Goal: Transaction & Acquisition: Subscribe to service/newsletter

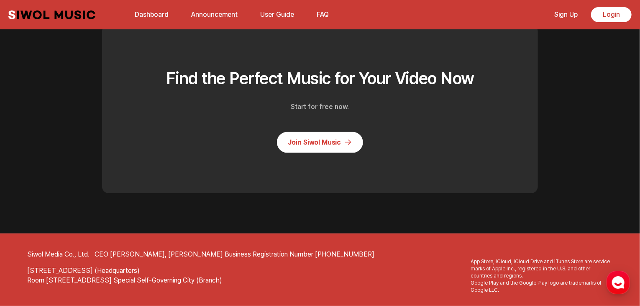
scroll to position [2244, 0]
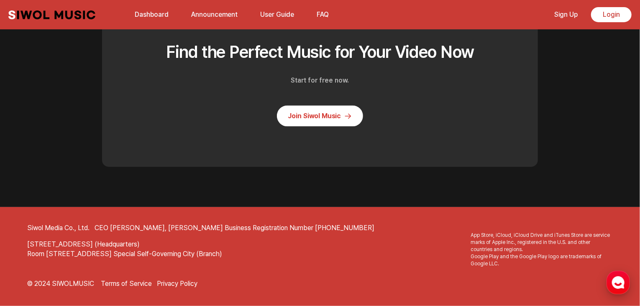
click at [612, 275] on icon "button" at bounding box center [618, 282] width 15 height 15
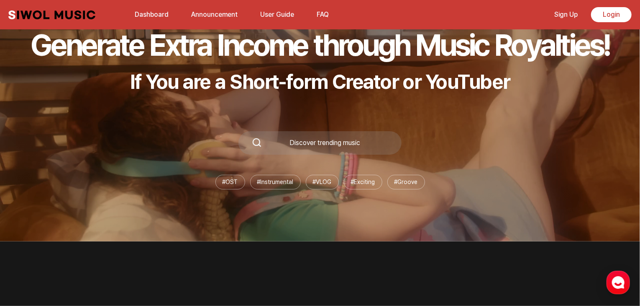
scroll to position [64, 0]
click at [231, 183] on li "# OST" at bounding box center [231, 182] width 30 height 15
click at [292, 153] on div "Discover trending music" at bounding box center [320, 142] width 163 height 23
click at [287, 143] on div "Discover trending music" at bounding box center [325, 143] width 126 height 7
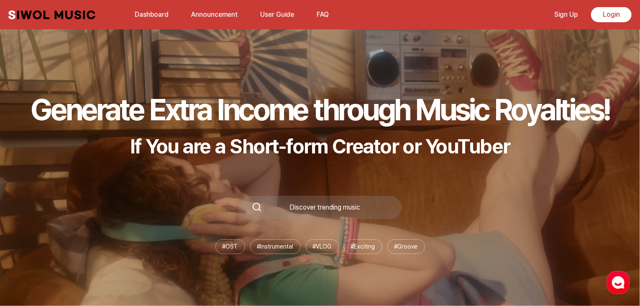
click at [213, 21] on link "Announcement" at bounding box center [214, 14] width 57 height 18
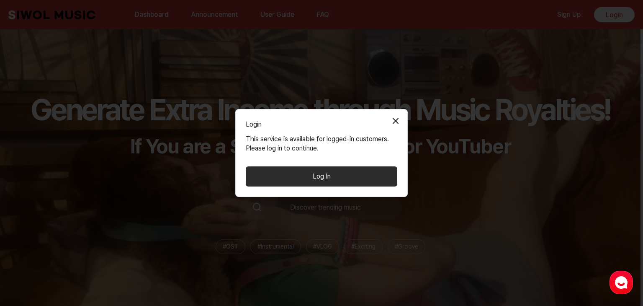
click at [393, 120] on button "Close Modal" at bounding box center [395, 121] width 17 height 17
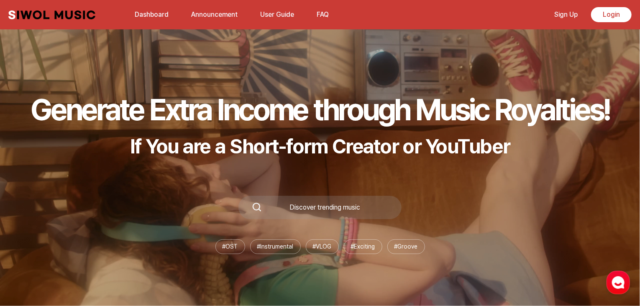
drag, startPoint x: 0, startPoint y: 0, endPoint x: 573, endPoint y: 19, distance: 572.9
click at [573, 19] on link "Sign Up" at bounding box center [566, 14] width 33 height 18
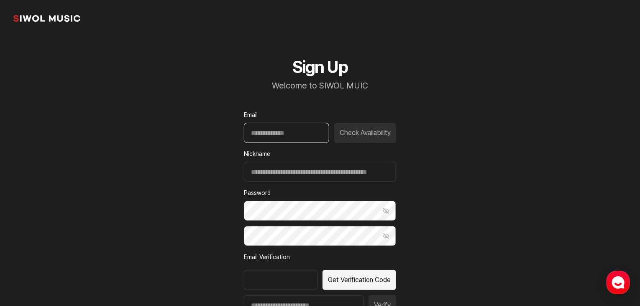
click at [316, 131] on input "Email" at bounding box center [286, 133] width 85 height 20
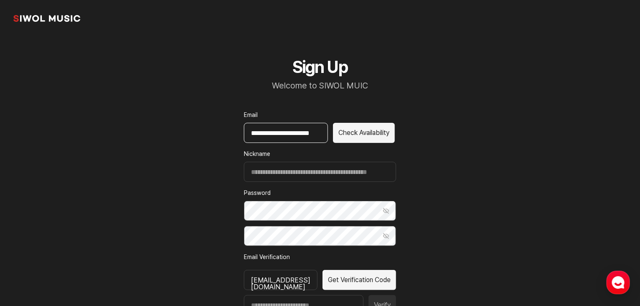
type input "**********"
click at [306, 166] on input "Nickname" at bounding box center [320, 172] width 152 height 20
type input "********"
click at [391, 212] on button "Show Password" at bounding box center [386, 210] width 20 height 20
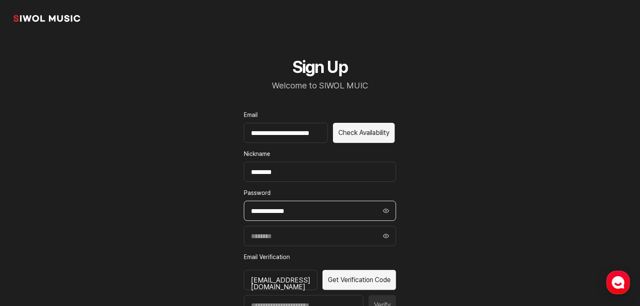
drag, startPoint x: 346, startPoint y: 211, endPoint x: 196, endPoint y: 205, distance: 150.0
click at [196, 205] on section "**********" at bounding box center [320, 209] width 640 height 418
click at [283, 233] on input "Confirm Password" at bounding box center [320, 236] width 152 height 20
paste input "**********"
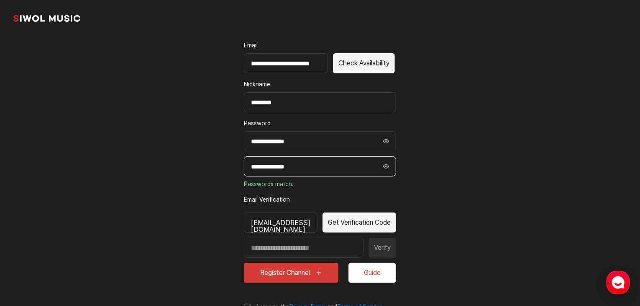
scroll to position [70, 0]
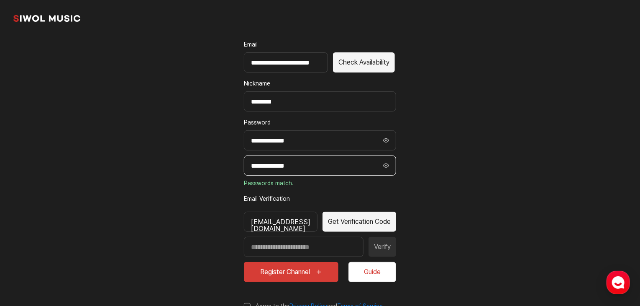
type input "**********"
click at [390, 248] on div "Verify" at bounding box center [320, 246] width 152 height 20
click at [372, 223] on button "Get Verification Code" at bounding box center [360, 221] width 74 height 20
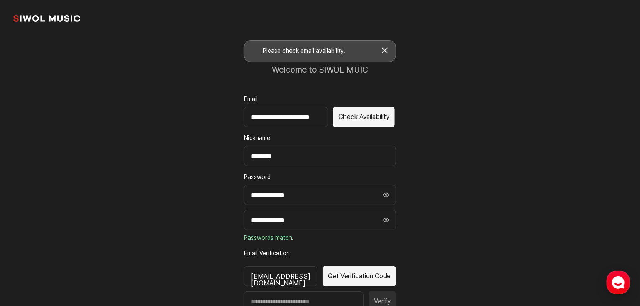
scroll to position [0, 0]
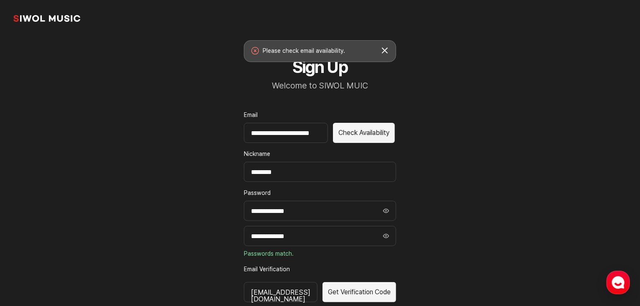
click at [347, 133] on button "Check Availability" at bounding box center [364, 133] width 62 height 20
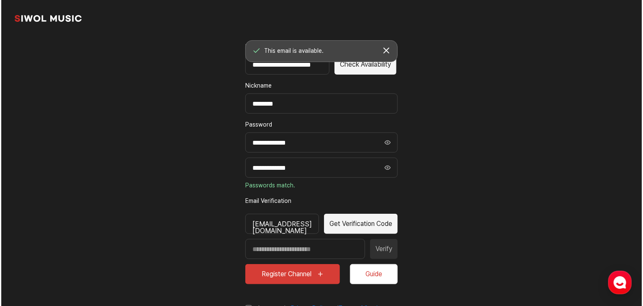
scroll to position [69, 0]
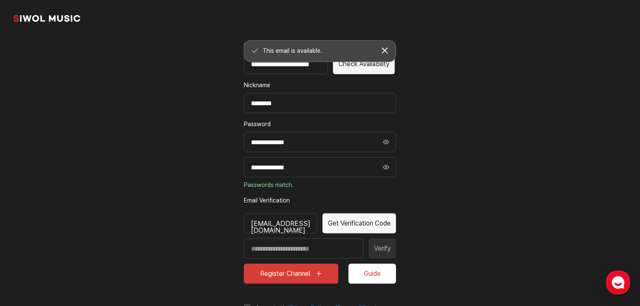
click at [375, 224] on button "Get Verification Code" at bounding box center [360, 223] width 74 height 20
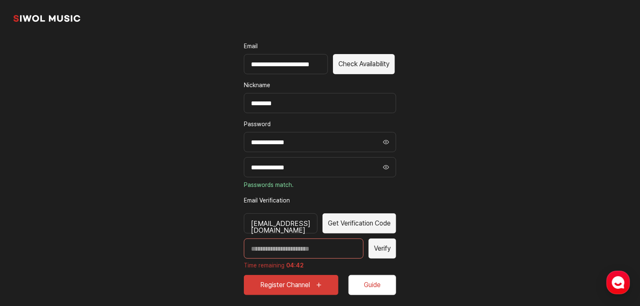
click at [303, 250] on input "Enter verification code" at bounding box center [304, 248] width 120 height 20
paste input "*****"
type input "*****"
click at [325, 283] on button "Register Channel" at bounding box center [291, 285] width 95 height 20
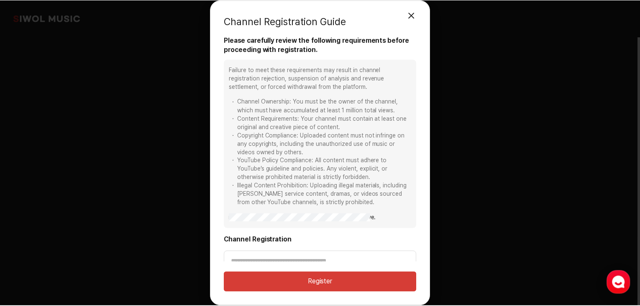
scroll to position [10, 0]
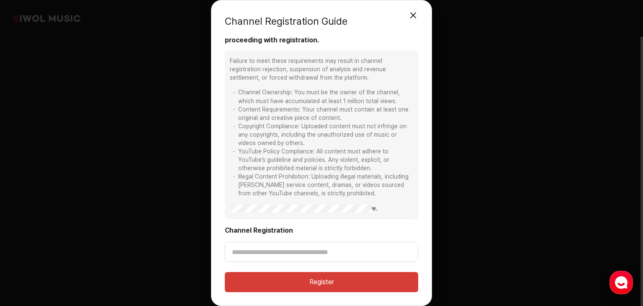
click at [301, 280] on button "Register" at bounding box center [321, 282] width 193 height 20
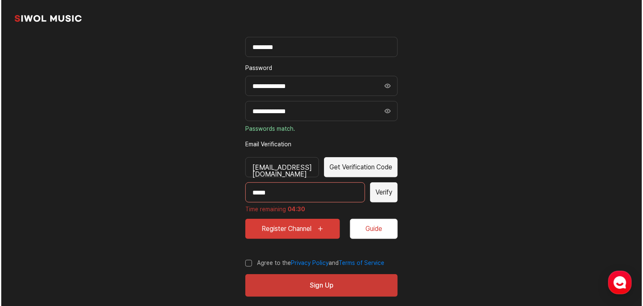
scroll to position [136, 0]
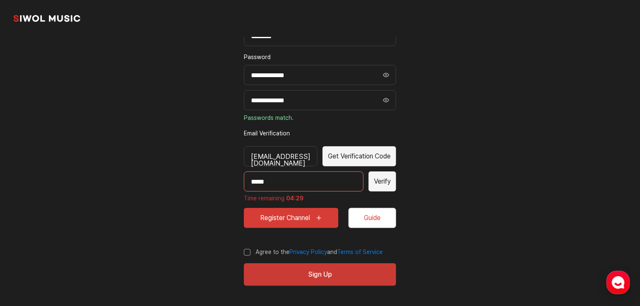
click at [246, 247] on div "**********" at bounding box center [320, 103] width 193 height 404
click at [249, 252] on label "Agree to the Privacy Policy and Terms of Service" at bounding box center [313, 252] width 139 height 8
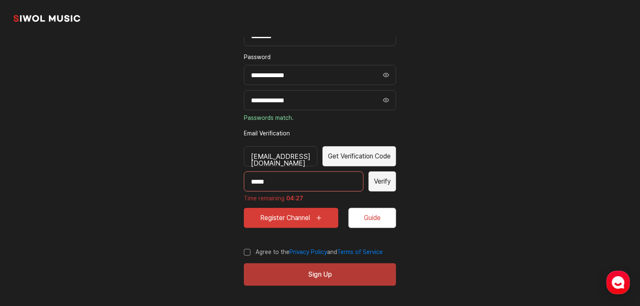
click at [280, 279] on button "Sign Up" at bounding box center [320, 274] width 152 height 23
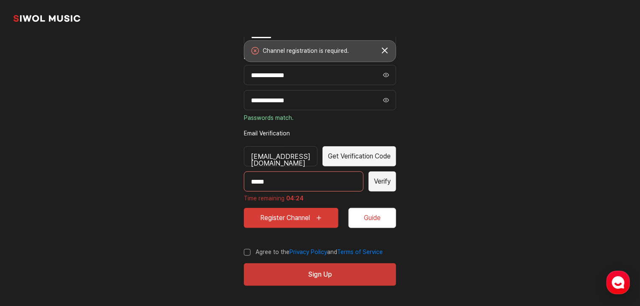
click at [316, 213] on button "Register Channel" at bounding box center [291, 218] width 95 height 20
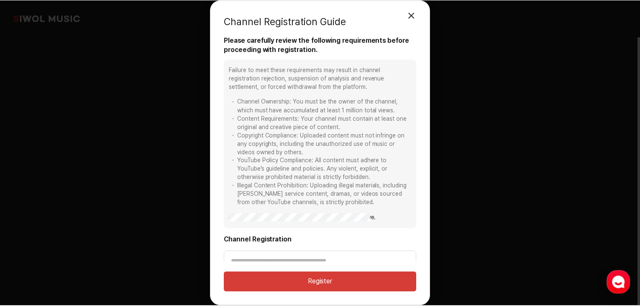
scroll to position [10, 0]
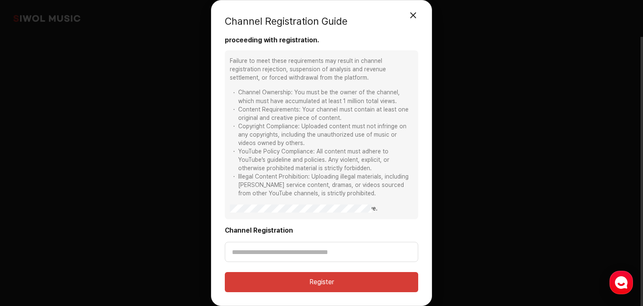
click at [418, 16] on button "모달 닫기" at bounding box center [413, 15] width 17 height 17
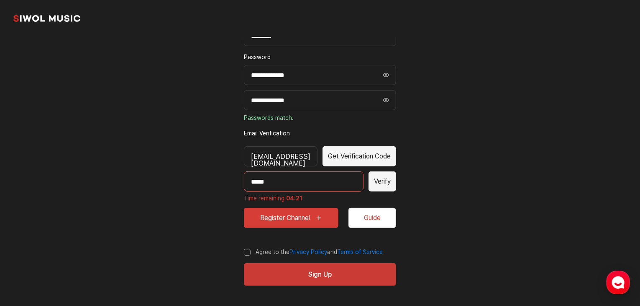
click at [49, 7] on div "common.brand" at bounding box center [320, 18] width 640 height 37
click at [53, 15] on link "common.brand" at bounding box center [46, 18] width 67 height 17
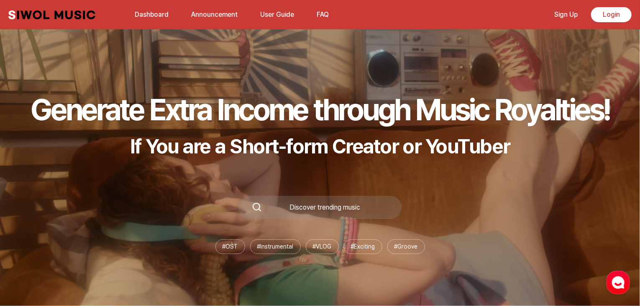
click at [221, 9] on link "Announcement" at bounding box center [214, 14] width 57 height 18
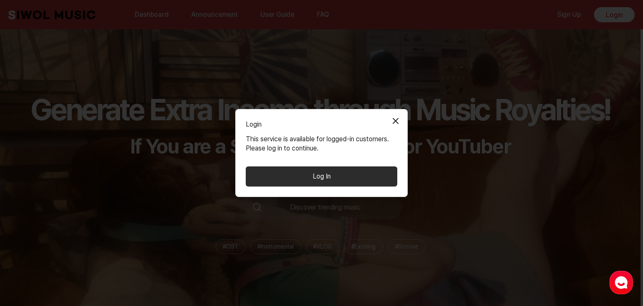
click at [389, 111] on div "Login Close Modal This service is available for logged-in customers. Please log…" at bounding box center [321, 153] width 172 height 88
click at [403, 127] on button "Close Modal" at bounding box center [395, 121] width 17 height 17
